Goal: Task Accomplishment & Management: Use online tool/utility

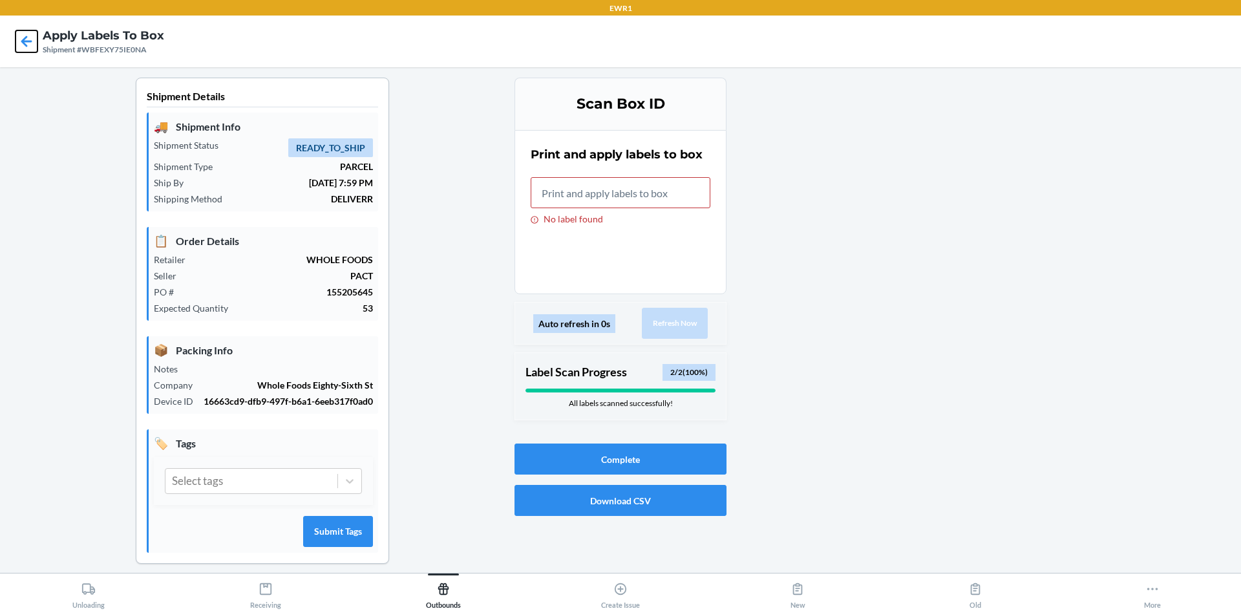
click at [25, 43] on icon at bounding box center [27, 41] width 22 height 22
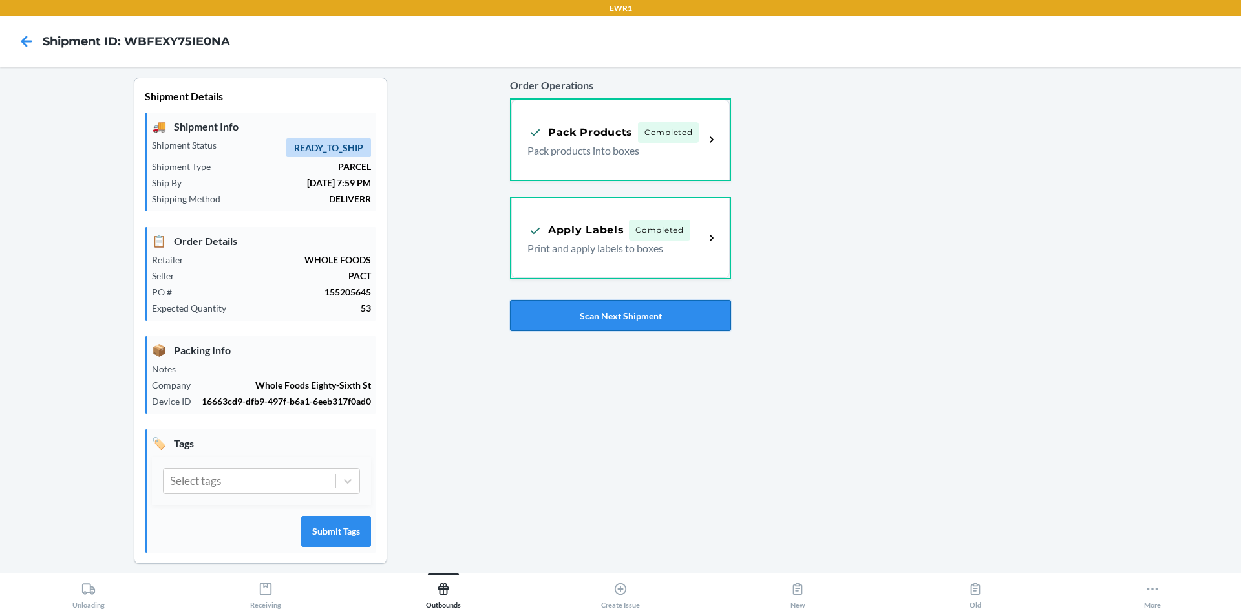
click at [618, 322] on button "Scan Next Shipment" at bounding box center [620, 315] width 221 height 31
click at [599, 217] on div "Apply Labels Completed Print and apply labels to boxes" at bounding box center [620, 236] width 218 height 80
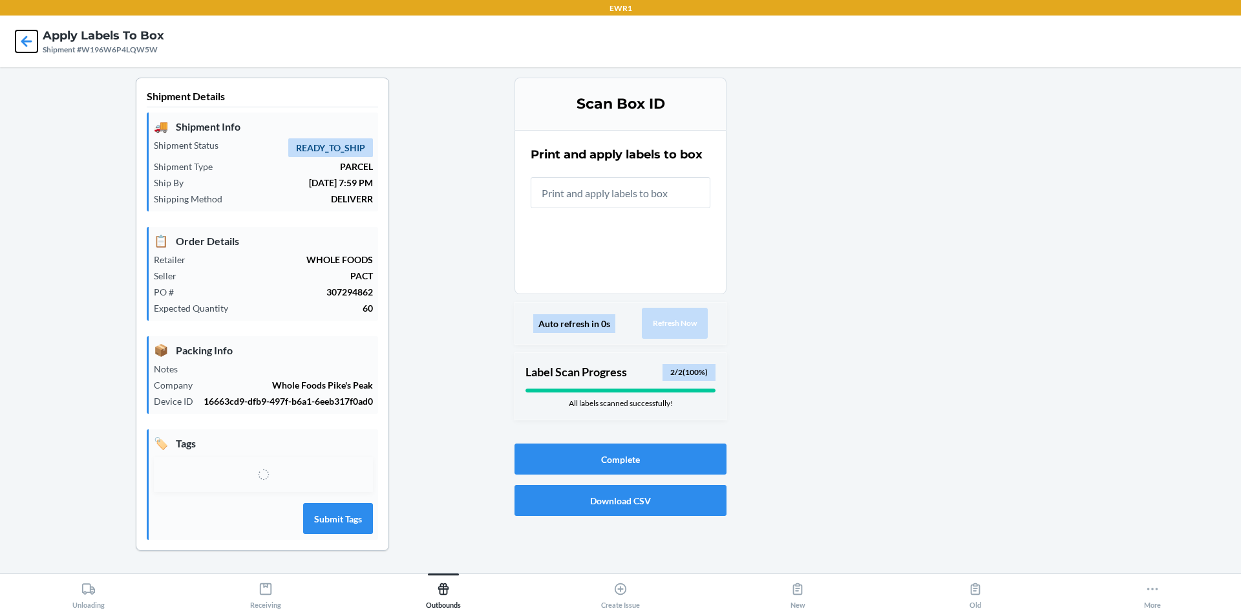
click at [23, 42] on icon at bounding box center [26, 41] width 11 height 11
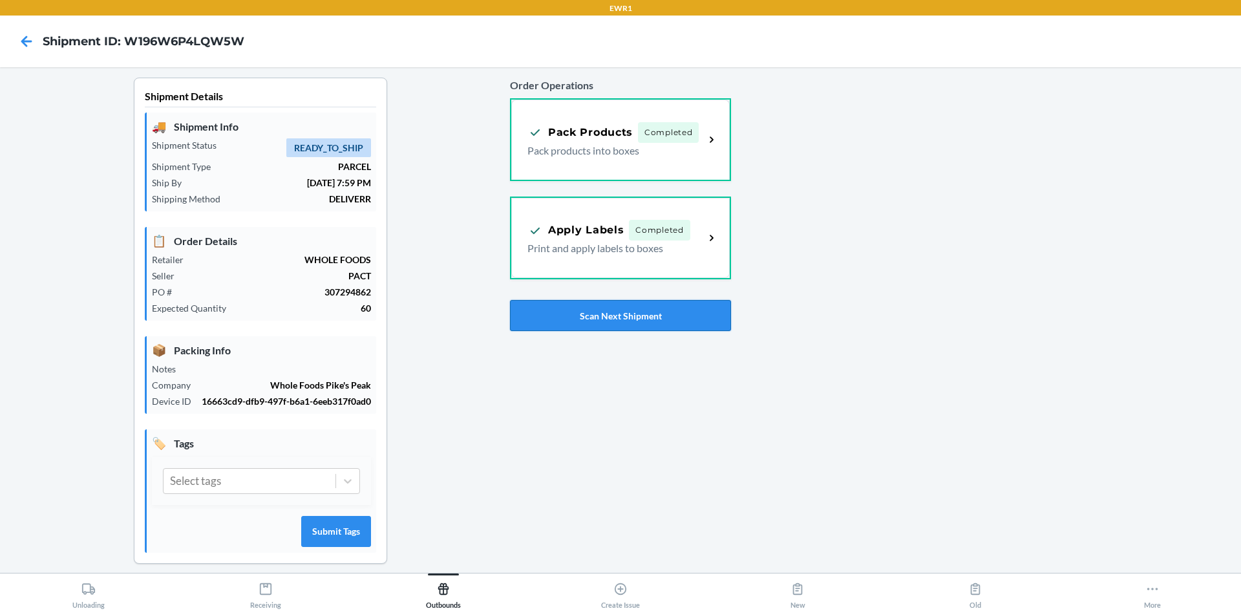
click at [701, 313] on button "Scan Next Shipment" at bounding box center [620, 315] width 221 height 31
